Goal: Find specific page/section: Find specific page/section

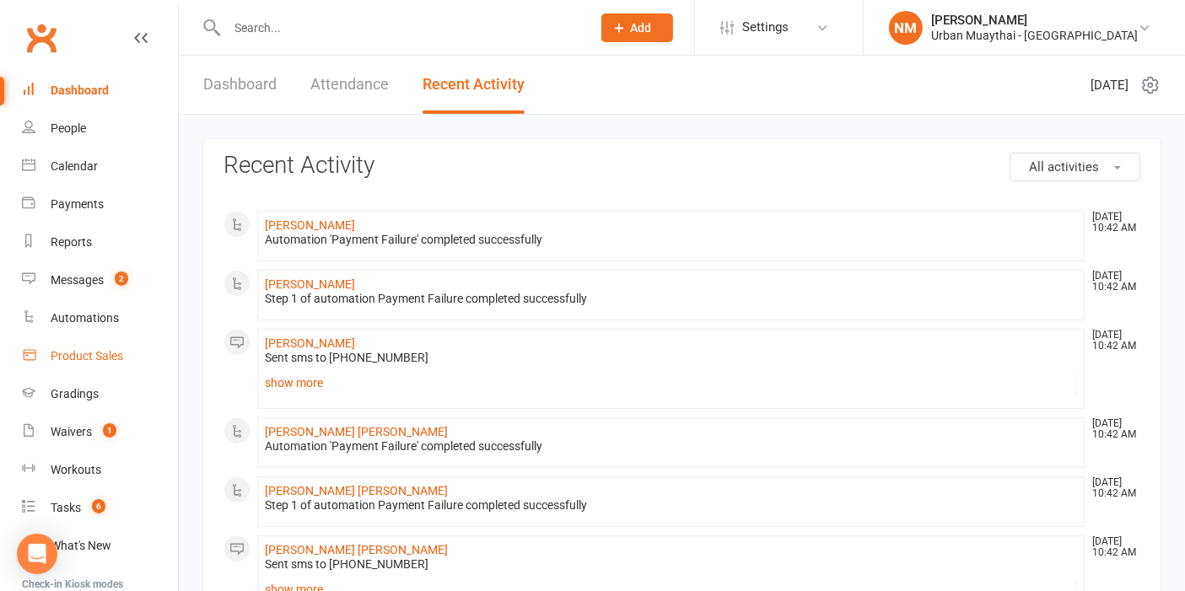
click at [89, 367] on link "Product Sales" at bounding box center [100, 356] width 156 height 38
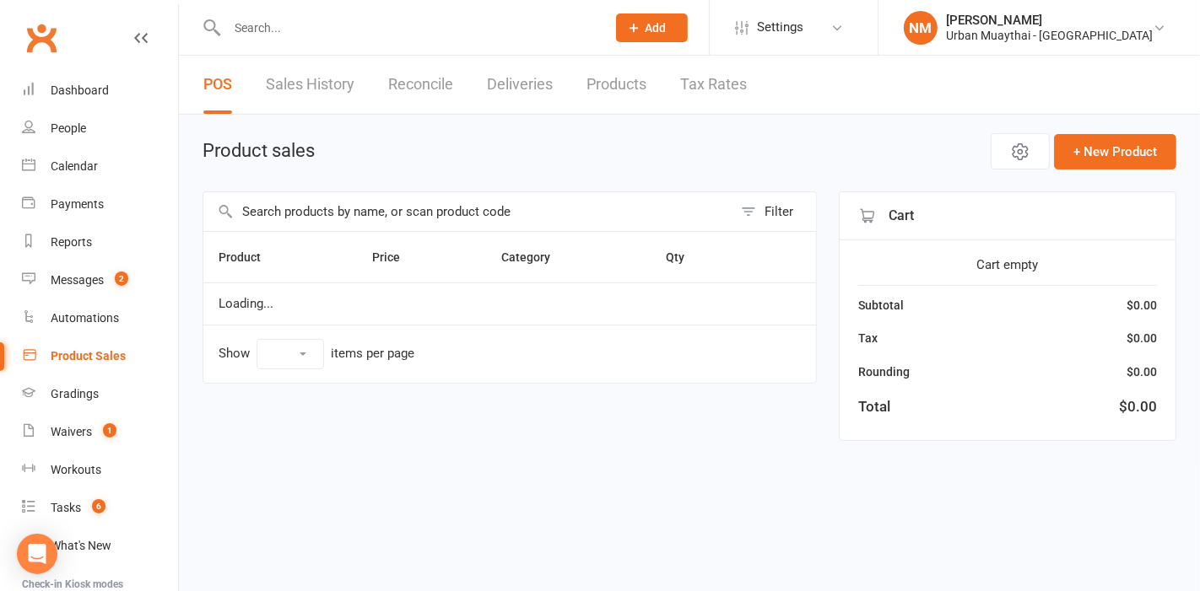
select select "10"
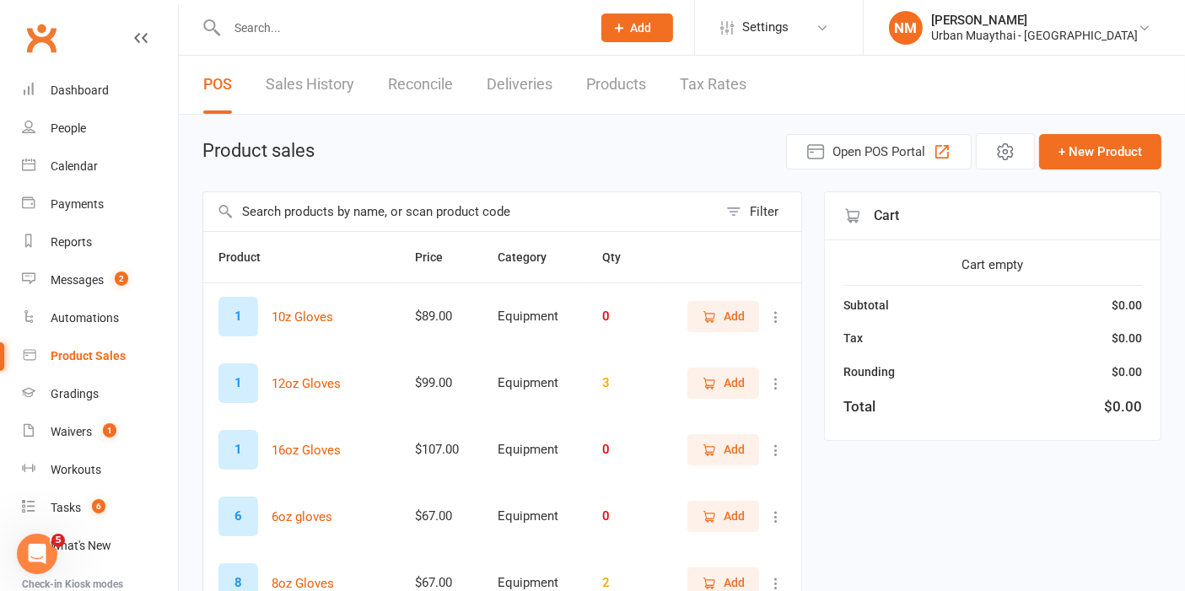
click at [615, 76] on link "Products" at bounding box center [616, 85] width 60 height 58
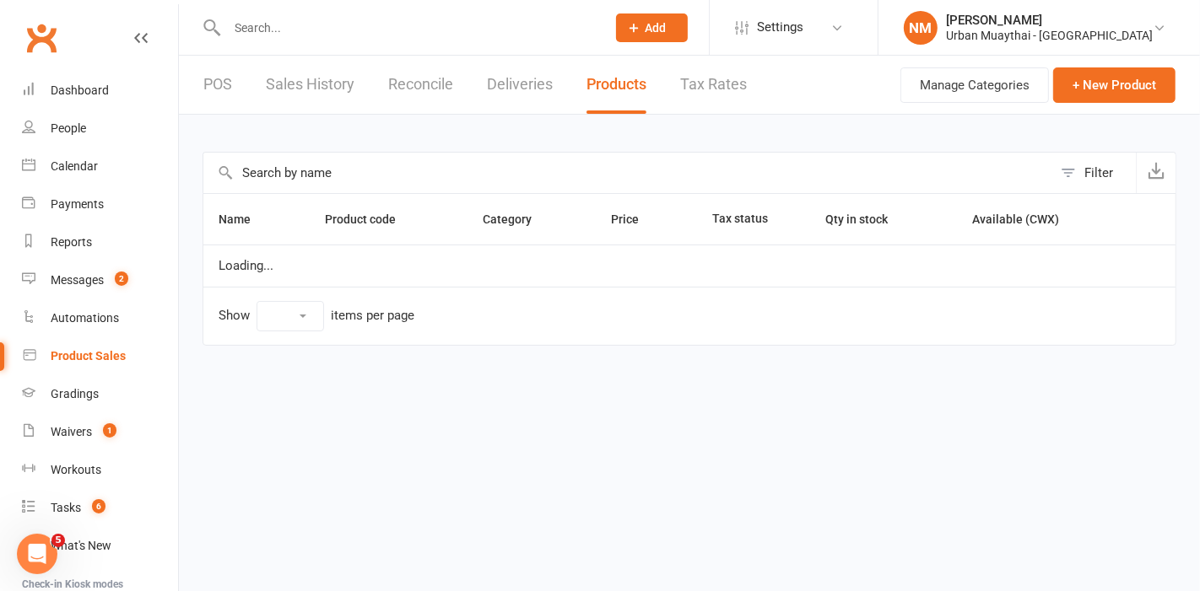
select select "100"
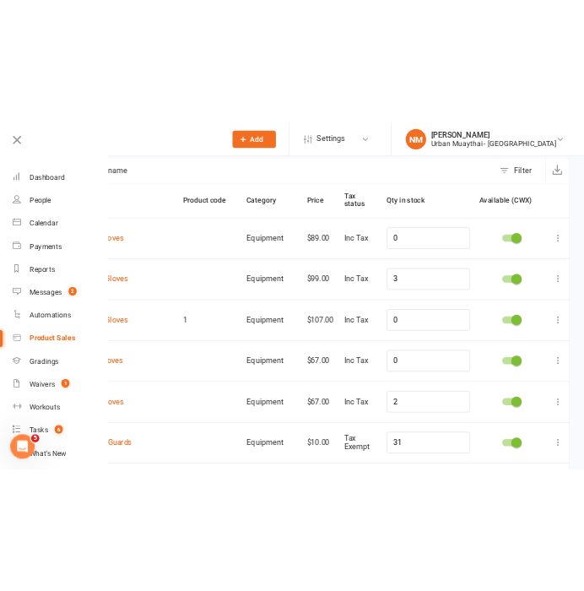
scroll to position [98, 0]
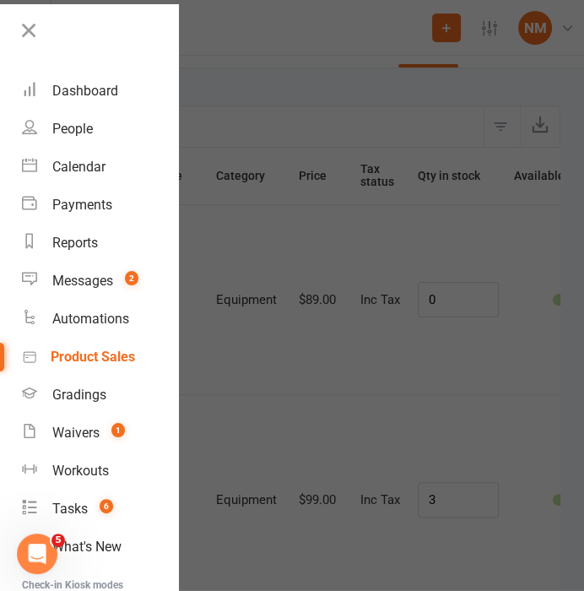
click at [299, 163] on div at bounding box center [292, 295] width 584 height 591
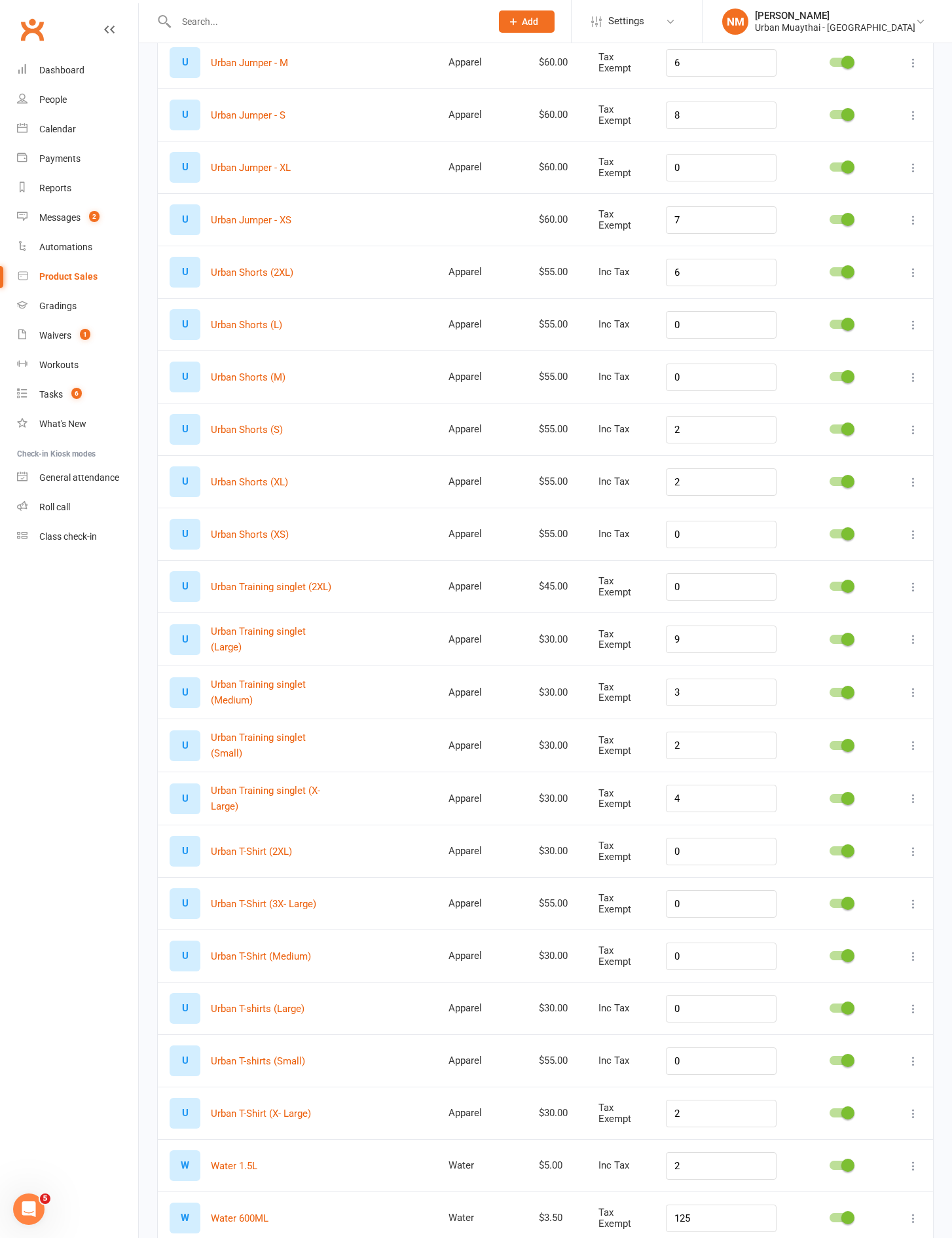
scroll to position [2122, 0]
